Goal: Information Seeking & Learning: Learn about a topic

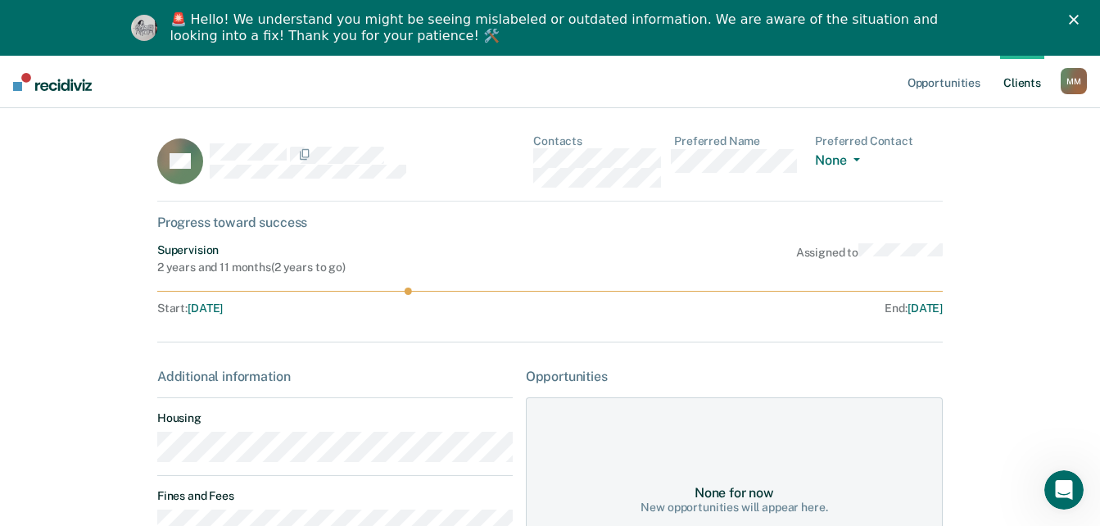
click at [50, 186] on div "Opportunities Client s [PERSON_NAME] M M Profile How it works Log Out Home AS C…" at bounding box center [550, 408] width 1100 height 705
click at [1082, 25] on div "🚨 Hello! We understand you might be seeing mislabeled or outdated information. …" at bounding box center [550, 28] width 1100 height 43
click at [1079, 15] on div "🚨 Hello! We understand you might be seeing mislabeled or outdated information. …" at bounding box center [550, 28] width 1100 height 43
click at [1078, 20] on icon "Close" at bounding box center [1074, 20] width 10 height 10
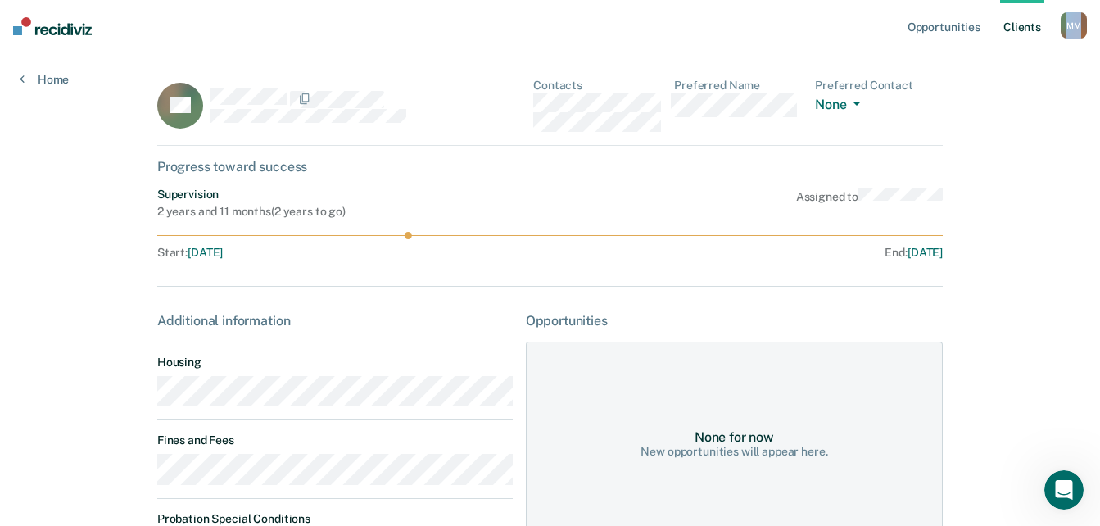
click at [1082, 20] on div "Opportunities Client s [PERSON_NAME] M M Profile How it works Log Out" at bounding box center [995, 26] width 183 height 52
click at [47, 86] on link "Home" at bounding box center [44, 79] width 49 height 15
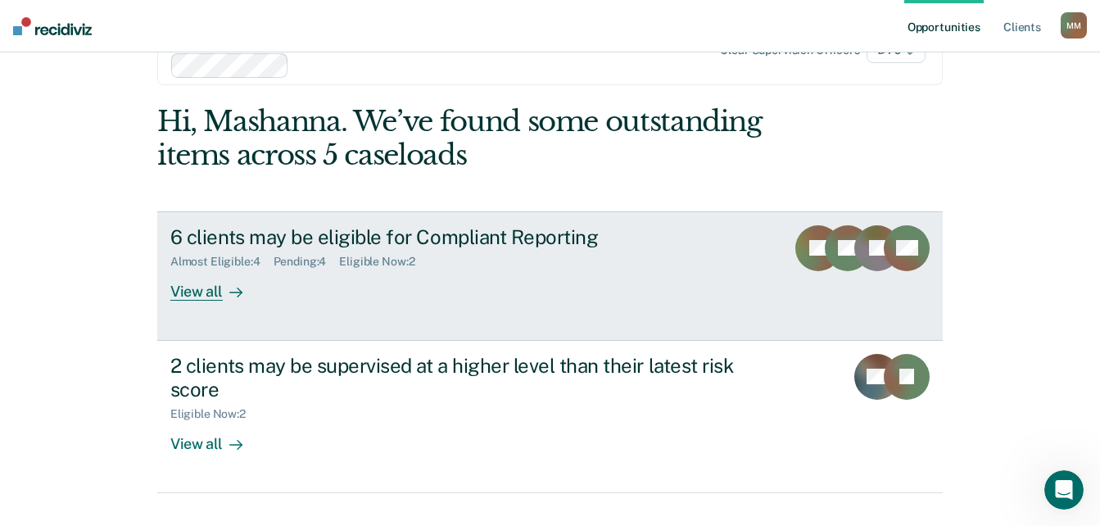
scroll to position [97, 0]
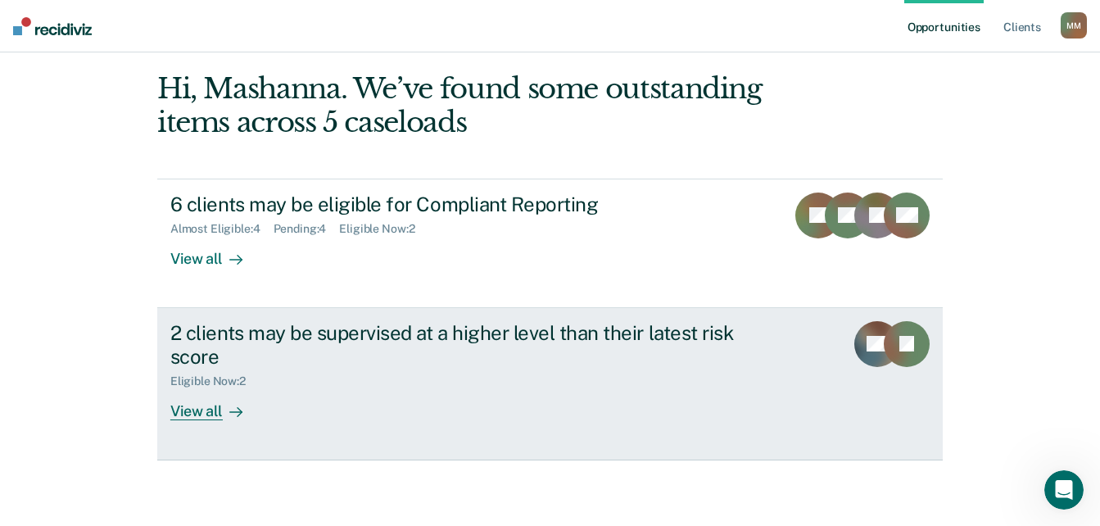
click at [207, 383] on div "Eligible Now : 2" at bounding box center [214, 381] width 88 height 14
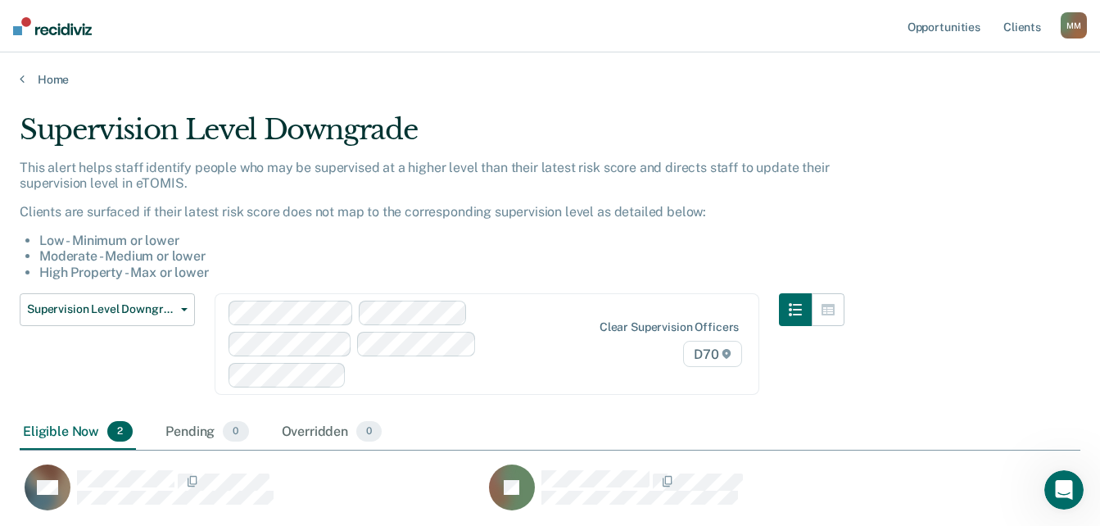
scroll to position [90, 0]
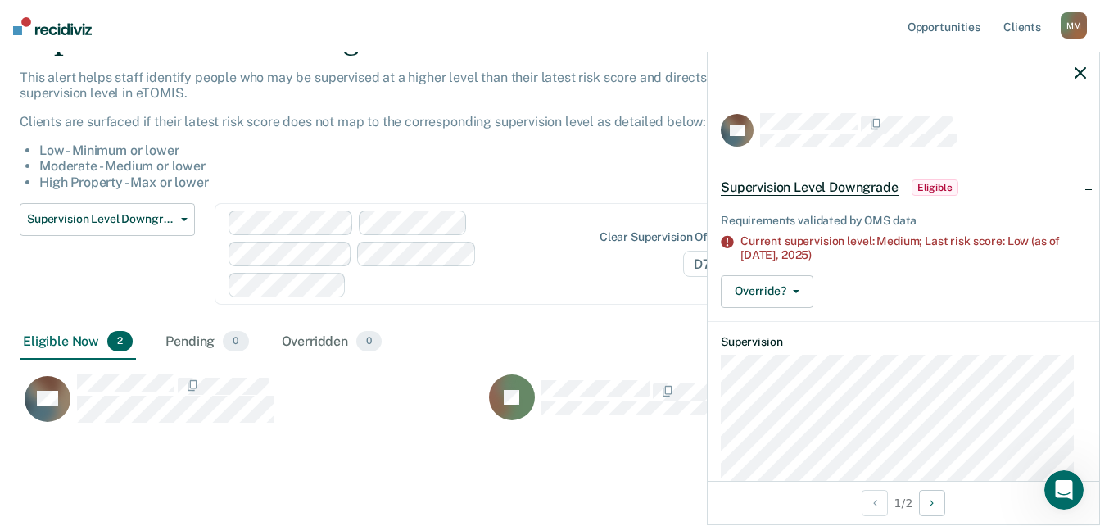
click at [311, 422] on div "Supervision Level Downgrade This alert helps staff identify people who may be s…" at bounding box center [550, 254] width 1060 height 463
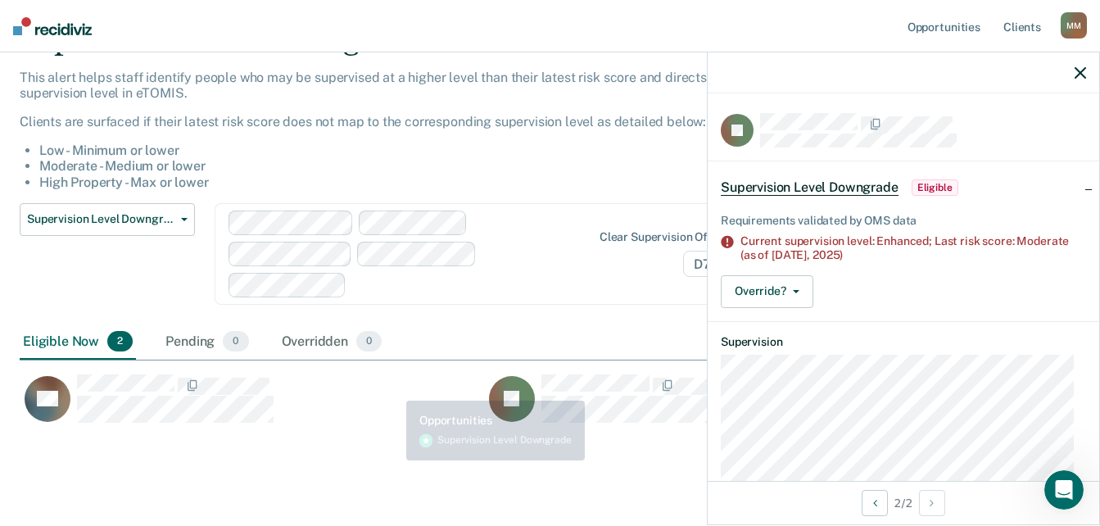
click at [373, 418] on div "Supervision Level Downgrade This alert helps staff identify people who may be s…" at bounding box center [550, 254] width 1060 height 463
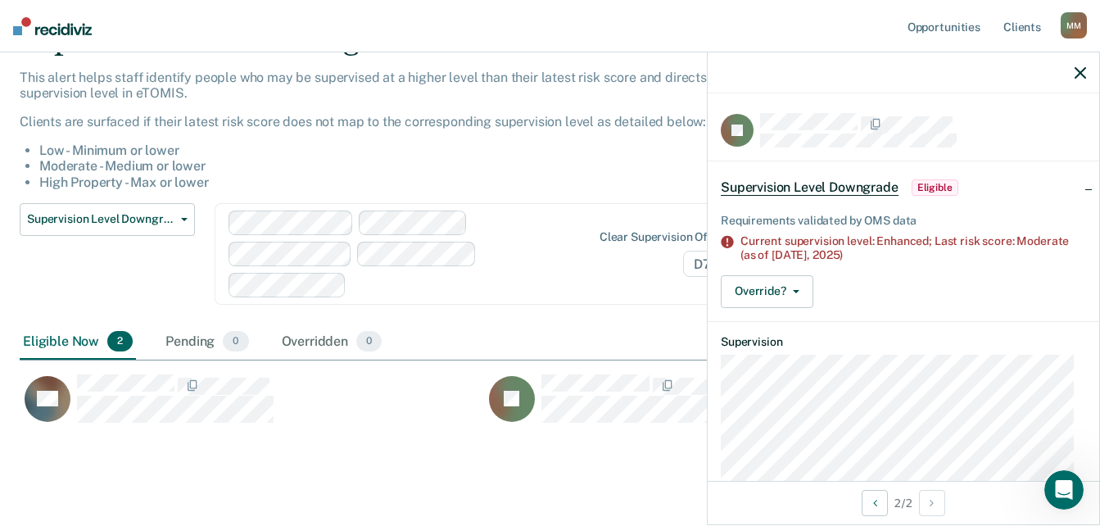
click at [924, 186] on span "Eligible" at bounding box center [934, 187] width 47 height 16
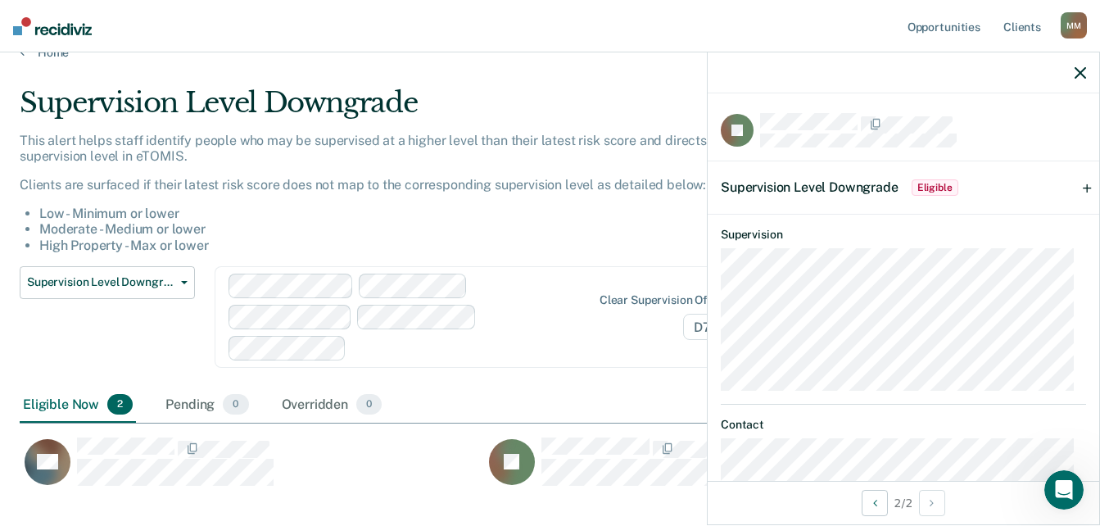
scroll to position [0, 0]
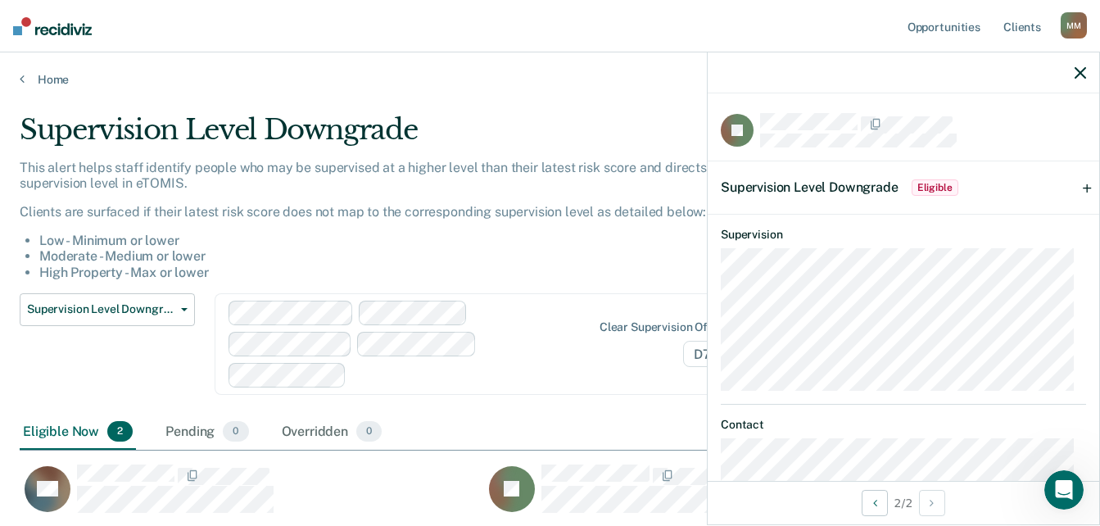
click at [653, 123] on div "Supervision Level Downgrade" at bounding box center [432, 136] width 825 height 47
click at [1088, 73] on div at bounding box center [902, 72] width 391 height 41
click at [1084, 71] on icon "button" at bounding box center [1079, 72] width 11 height 11
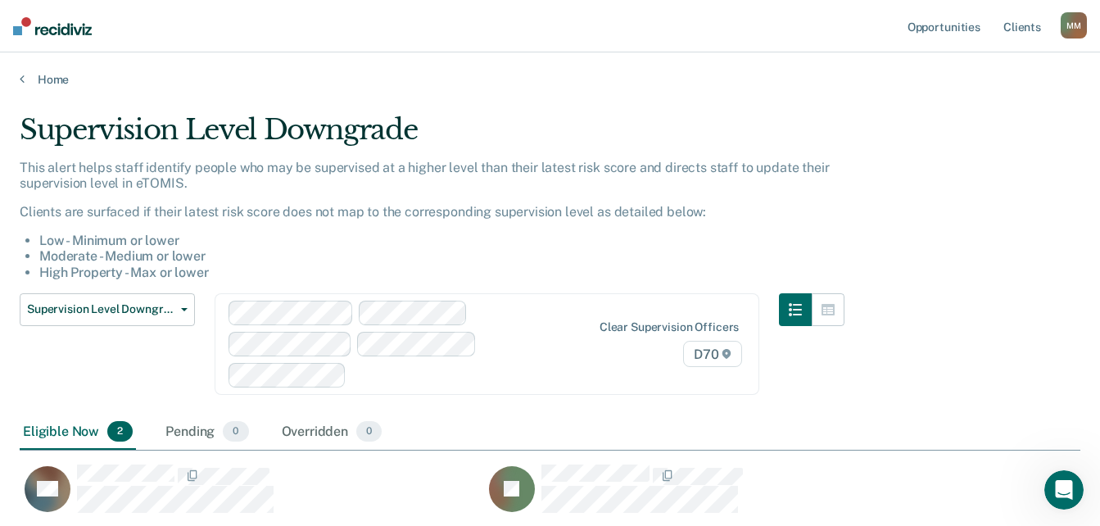
click at [844, 135] on div "Supervision Level Downgrade" at bounding box center [432, 136] width 825 height 47
click at [934, 18] on link "Opportunities" at bounding box center [943, 26] width 79 height 52
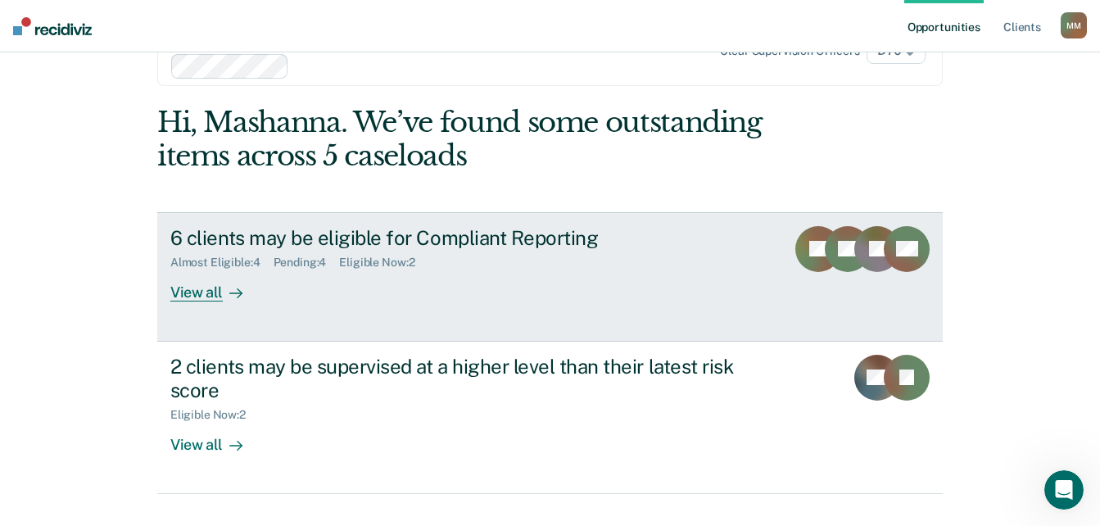
scroll to position [97, 0]
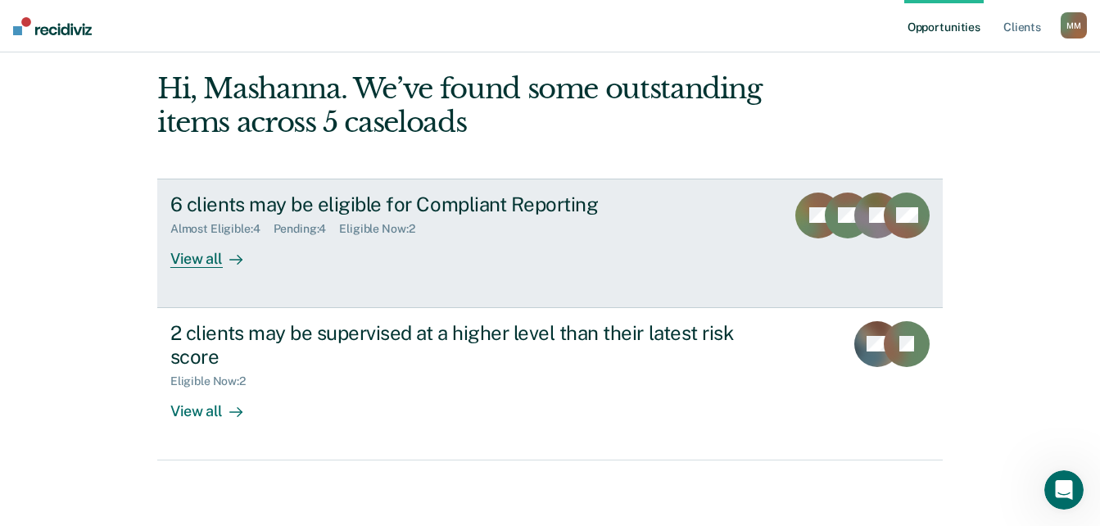
click at [198, 264] on div "View all" at bounding box center [216, 252] width 92 height 32
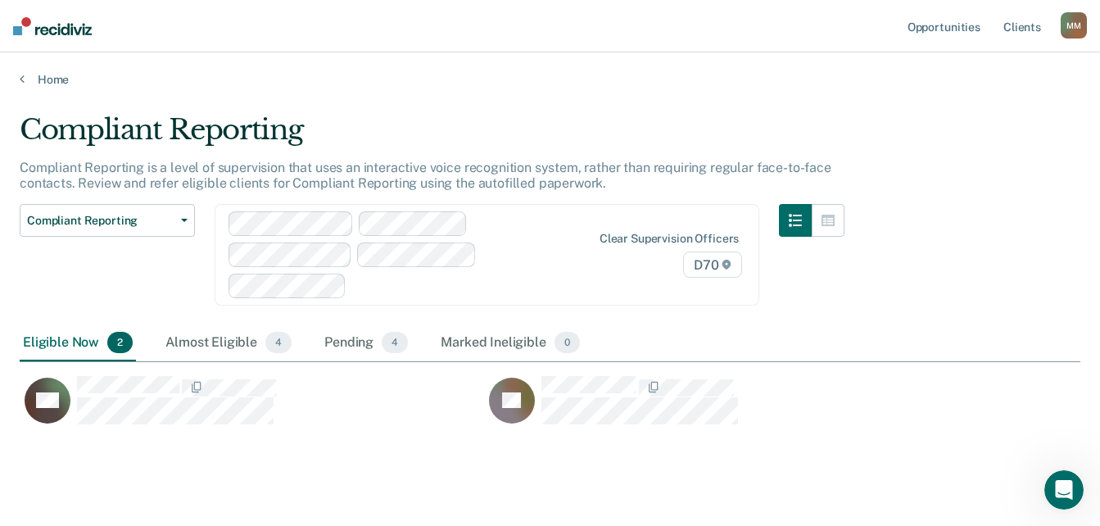
scroll to position [2, 0]
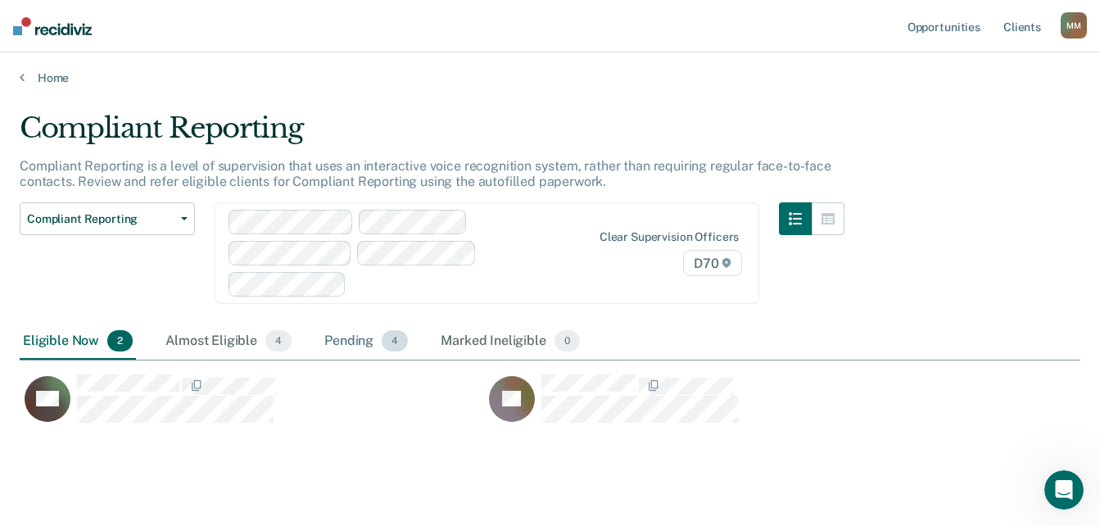
click at [381, 323] on div "Pending 4" at bounding box center [366, 341] width 90 height 36
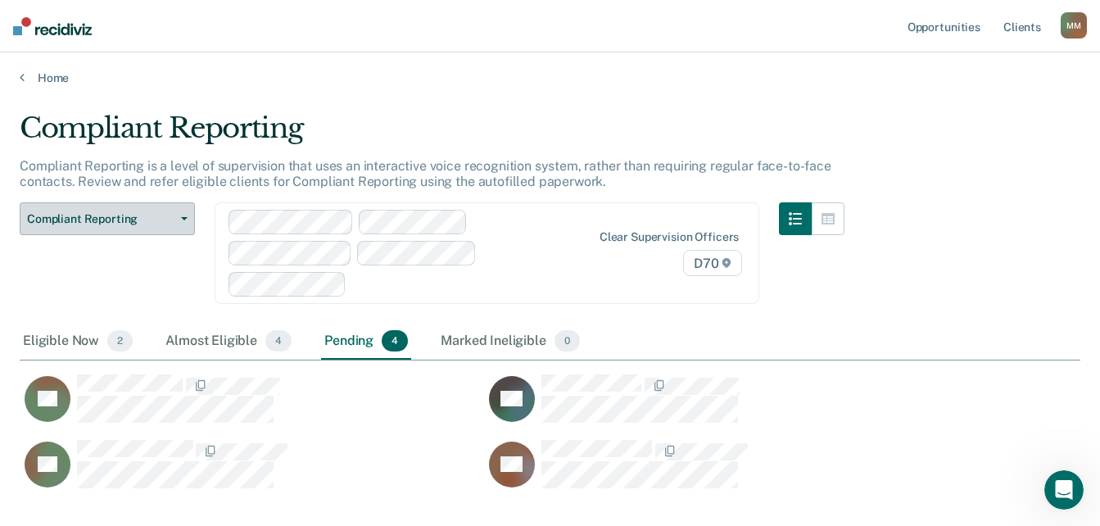
click at [49, 223] on span "Compliant Reporting" at bounding box center [100, 219] width 147 height 14
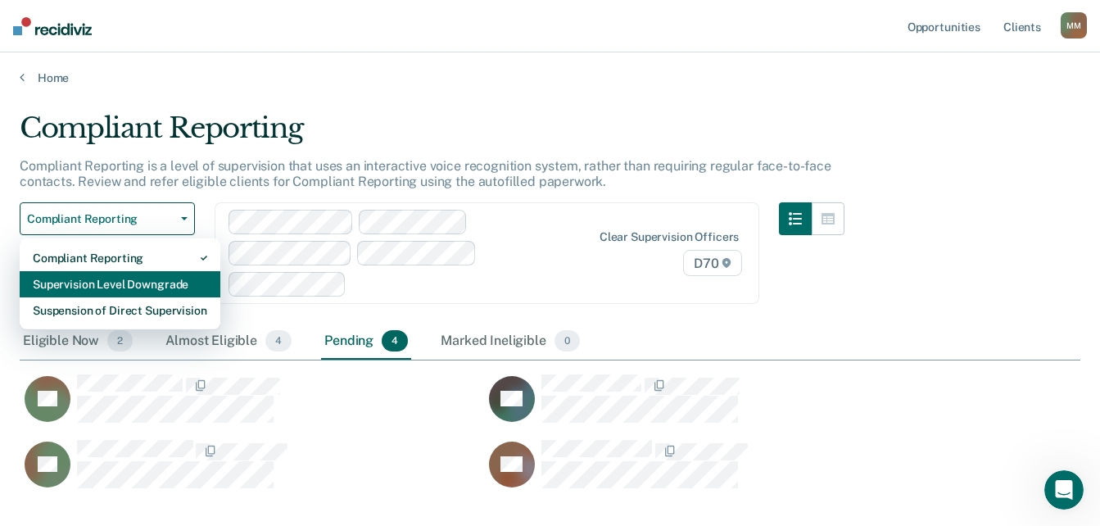
click at [118, 285] on div "Supervision Level Downgrade" at bounding box center [120, 284] width 174 height 26
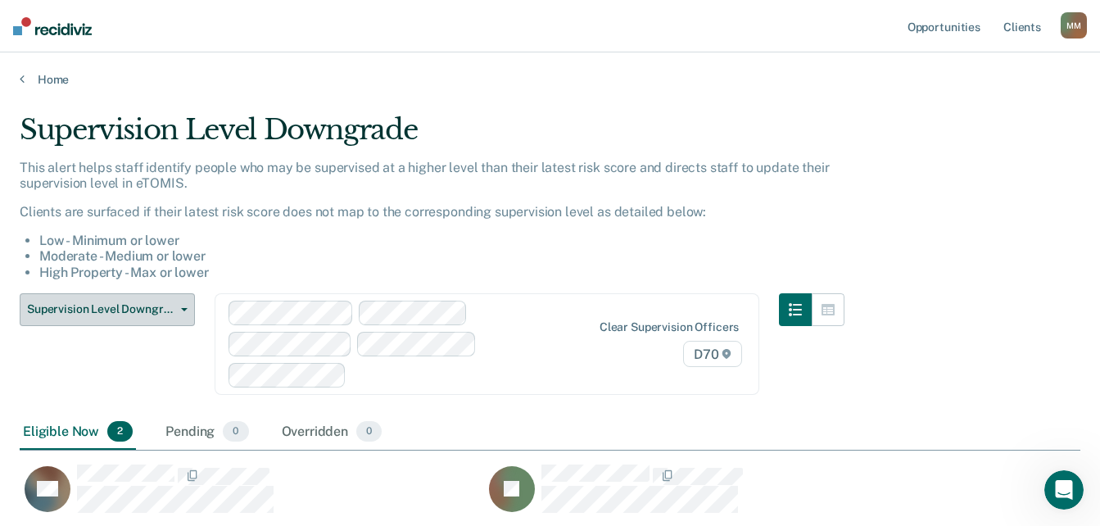
click at [132, 314] on span "Supervision Level Downgrade" at bounding box center [100, 309] width 147 height 14
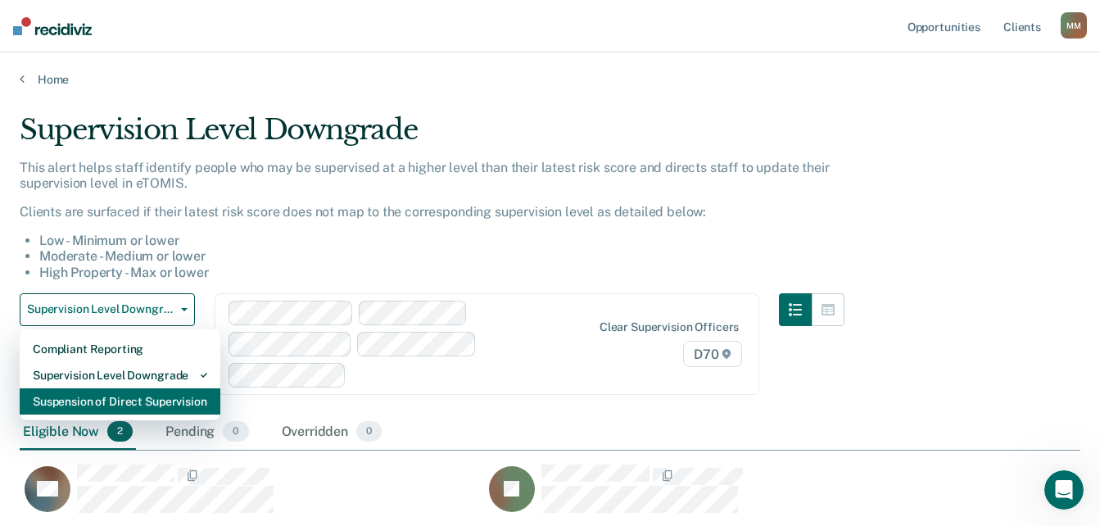
click at [149, 398] on div "Suspension of Direct Supervision" at bounding box center [120, 401] width 174 height 26
